Goal: Complete application form

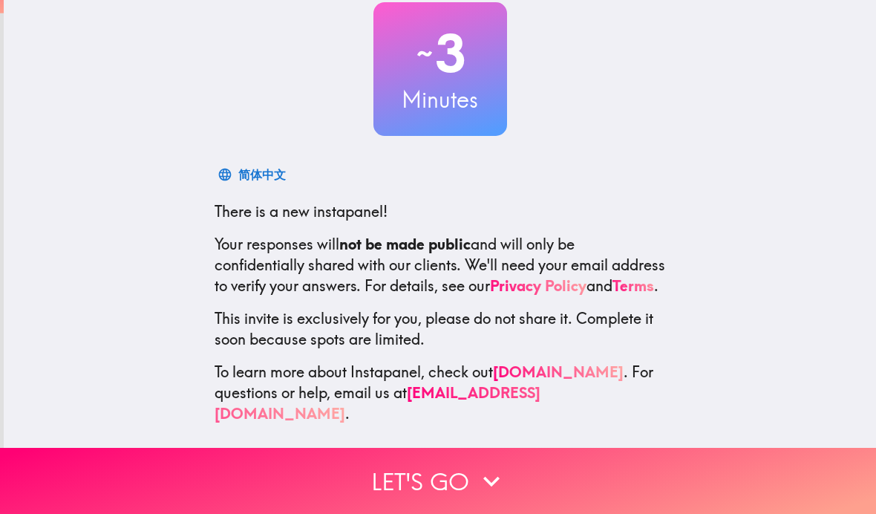
scroll to position [93, 0]
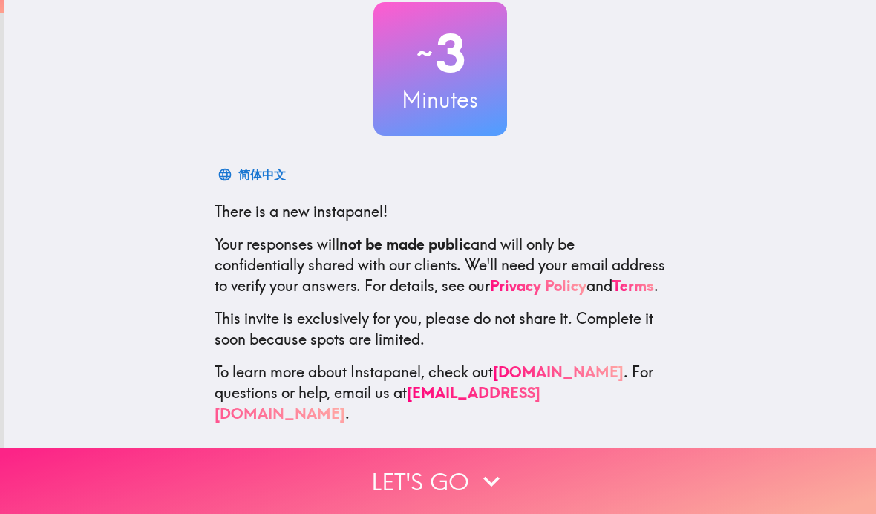
click at [485, 470] on icon "button" at bounding box center [491, 481] width 33 height 33
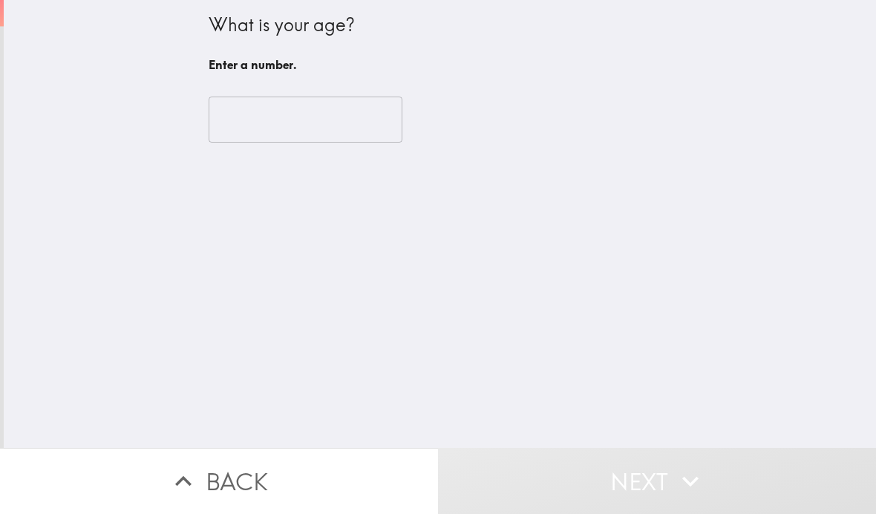
click at [350, 120] on input "number" at bounding box center [306, 120] width 194 height 46
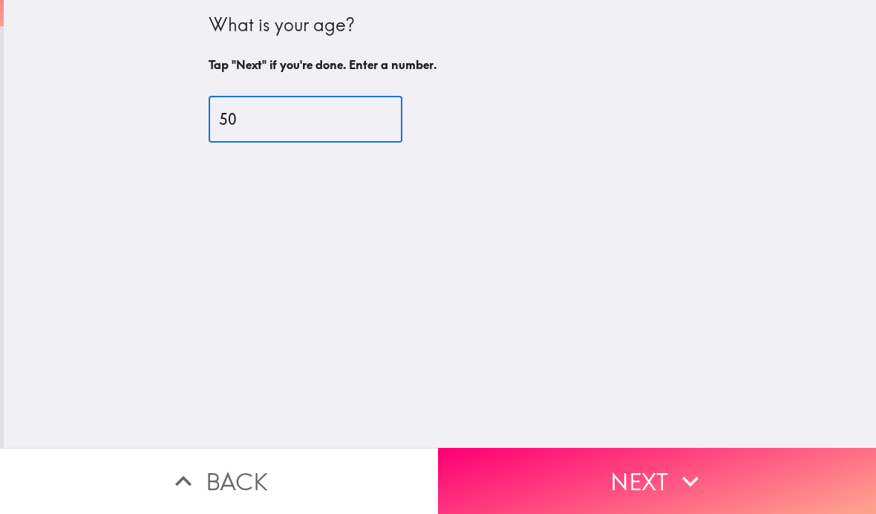
type input "50"
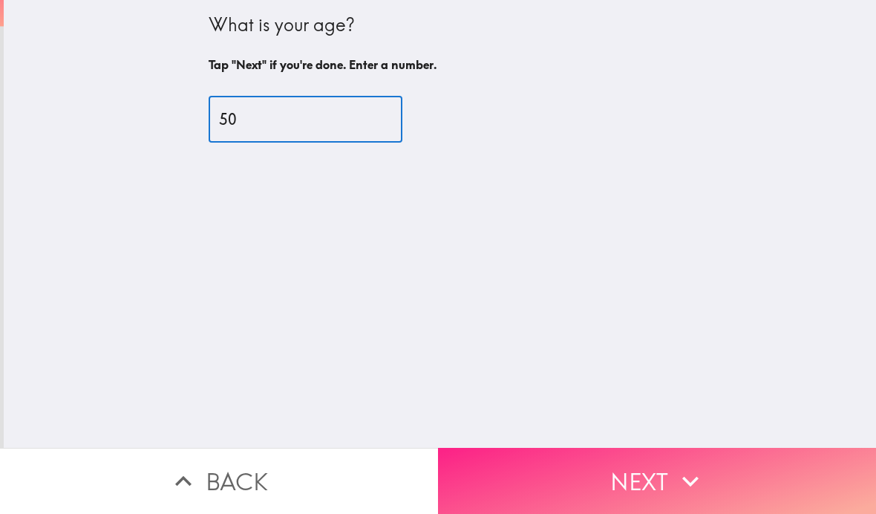
click at [682, 469] on icon "button" at bounding box center [690, 481] width 33 height 33
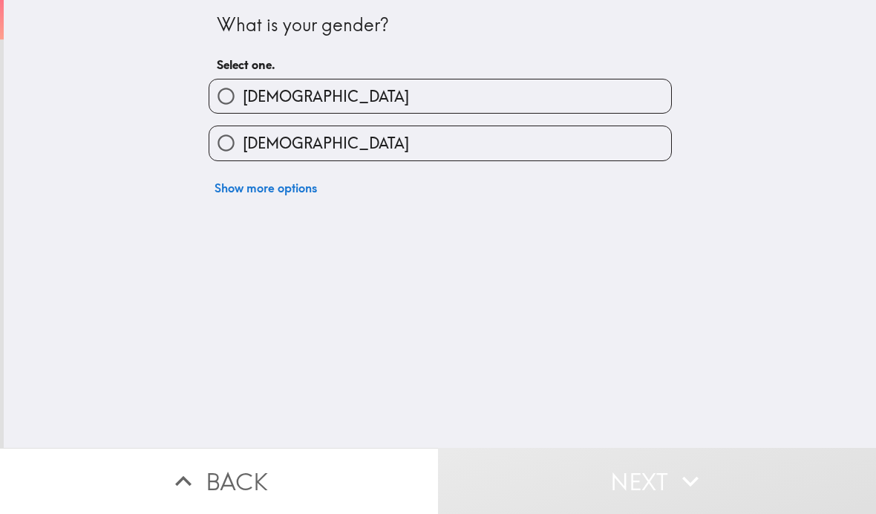
click at [442, 134] on label "[DEMOGRAPHIC_DATA]" at bounding box center [440, 142] width 462 height 33
click at [243, 134] on input "[DEMOGRAPHIC_DATA]" at bounding box center [225, 142] width 33 height 33
radio input "true"
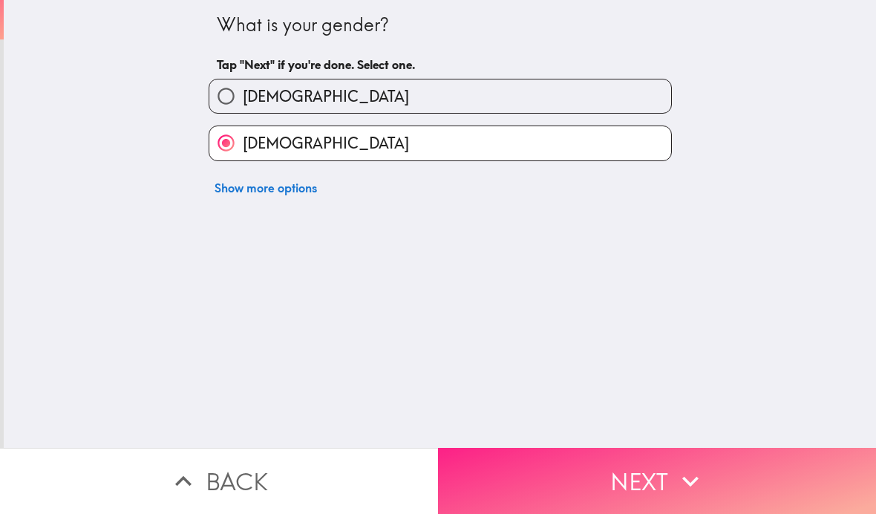
click at [671, 487] on button "Next" at bounding box center [657, 481] width 438 height 66
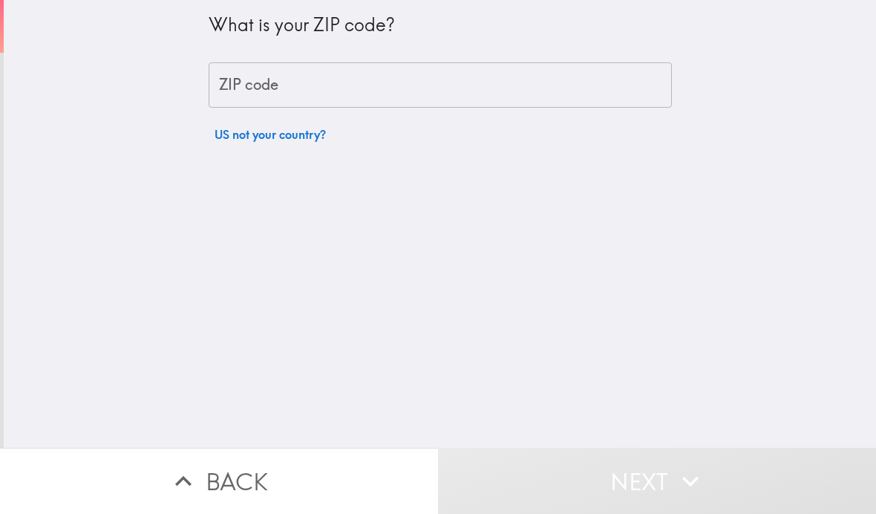
click at [417, 78] on input "ZIP code" at bounding box center [441, 85] width 464 height 46
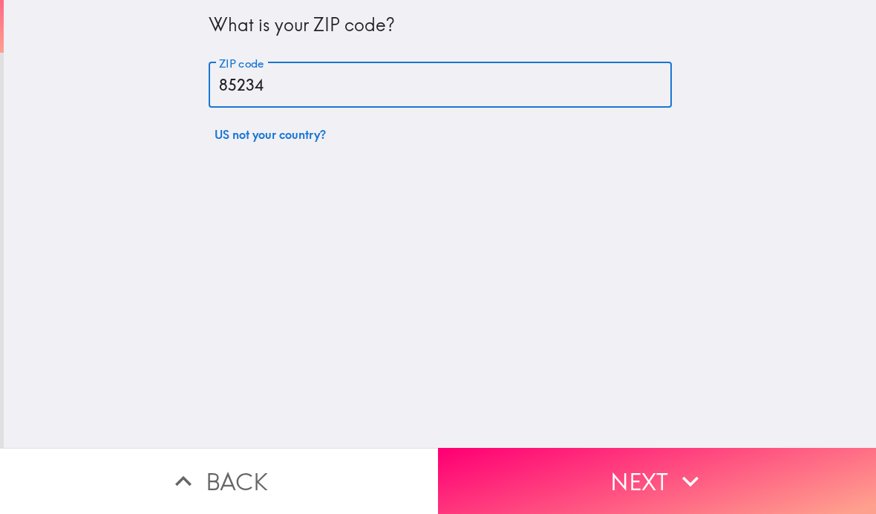
type input "85234"
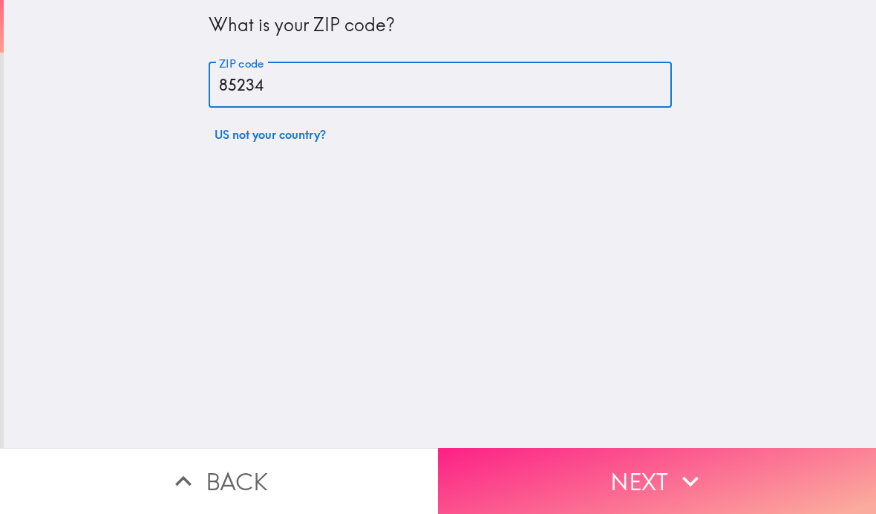
click at [672, 481] on button "Next" at bounding box center [657, 481] width 438 height 66
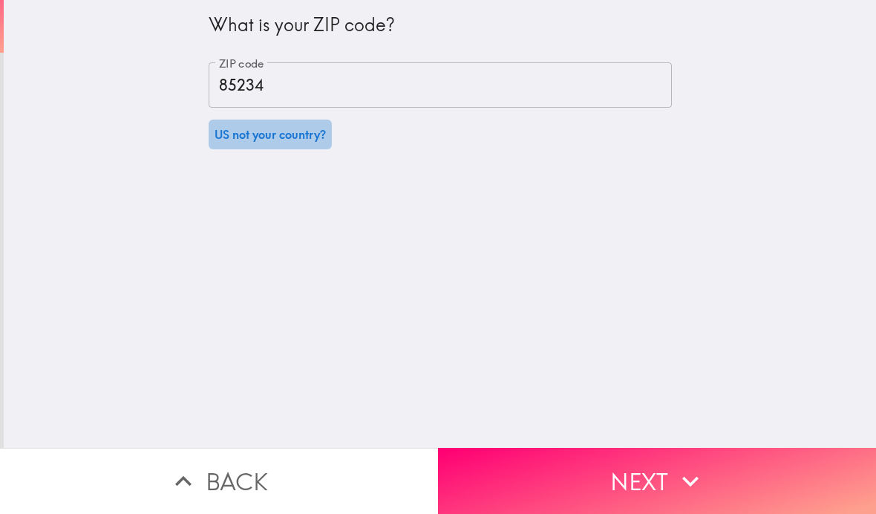
click at [319, 130] on button "US not your country?" at bounding box center [270, 135] width 123 height 30
